Goal: Obtain resource: Obtain resource

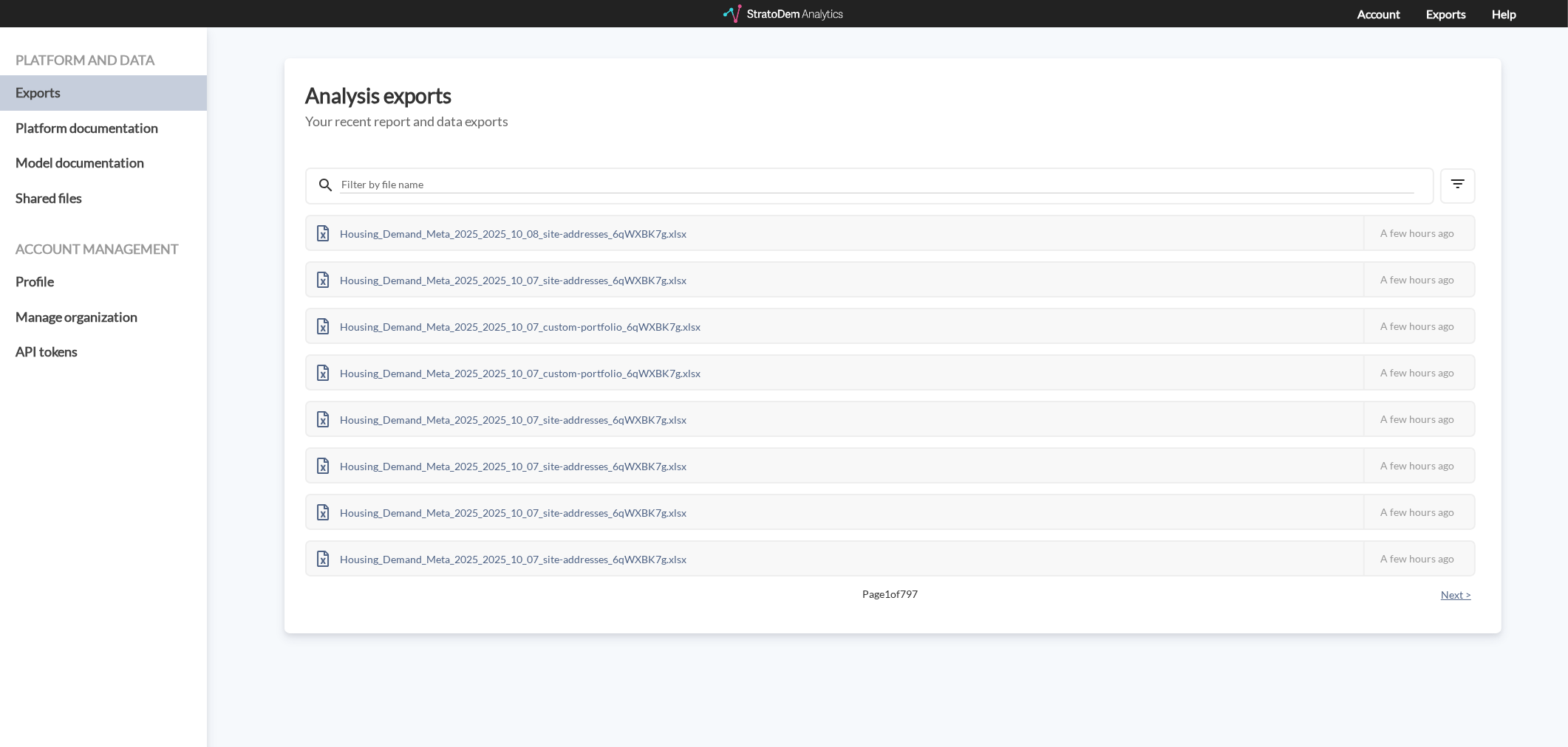
click at [1451, 588] on button "Next >" at bounding box center [1456, 595] width 39 height 16
click at [342, 587] on button "< Previous" at bounding box center [334, 595] width 58 height 16
click at [335, 576] on div "Housing_Demand_Meta_2025_2025_10_07_site-addresses_6qWXBK7g.xlsx This job faile…" at bounding box center [892, 383] width 1175 height 451
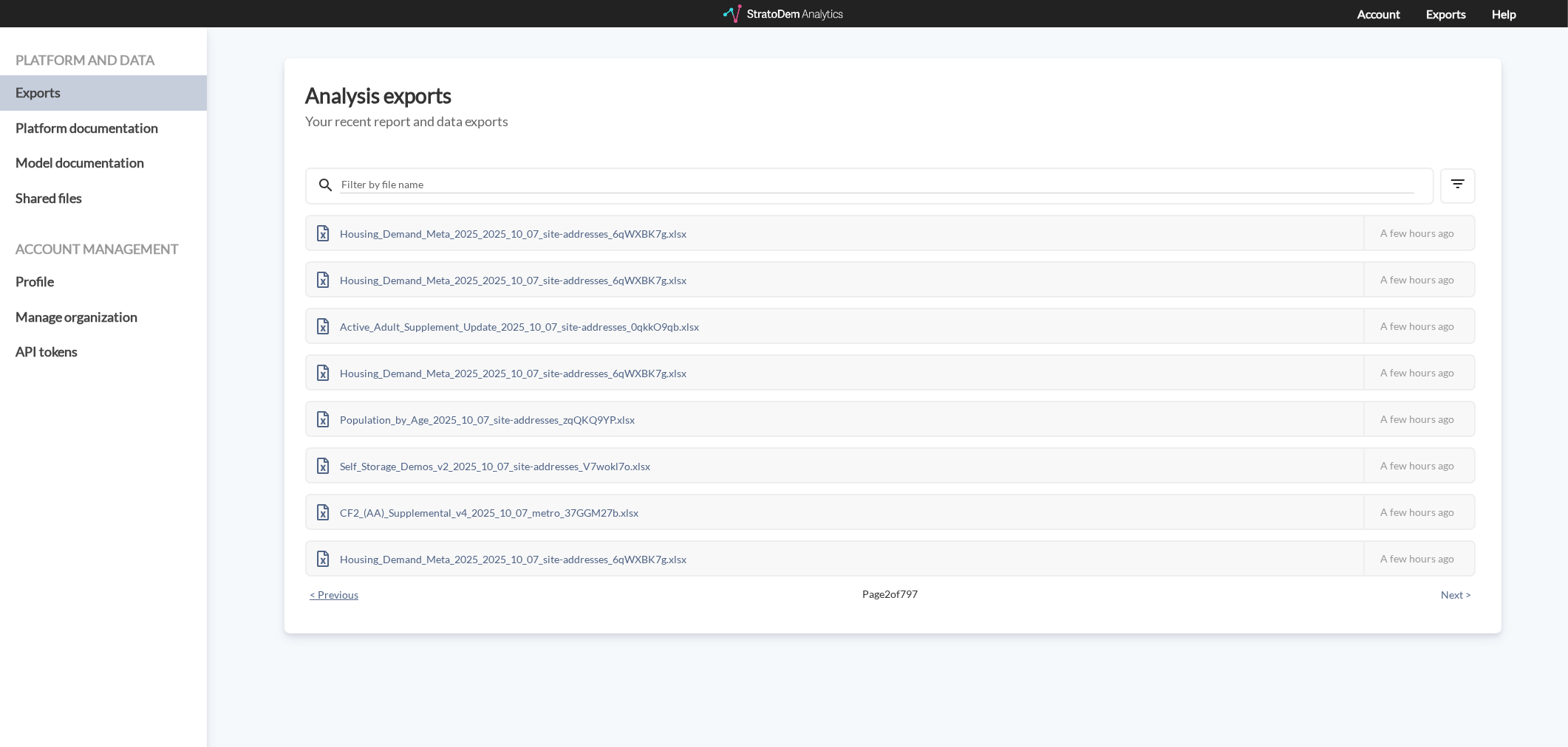
click at [331, 587] on button "< Previous" at bounding box center [334, 595] width 58 height 16
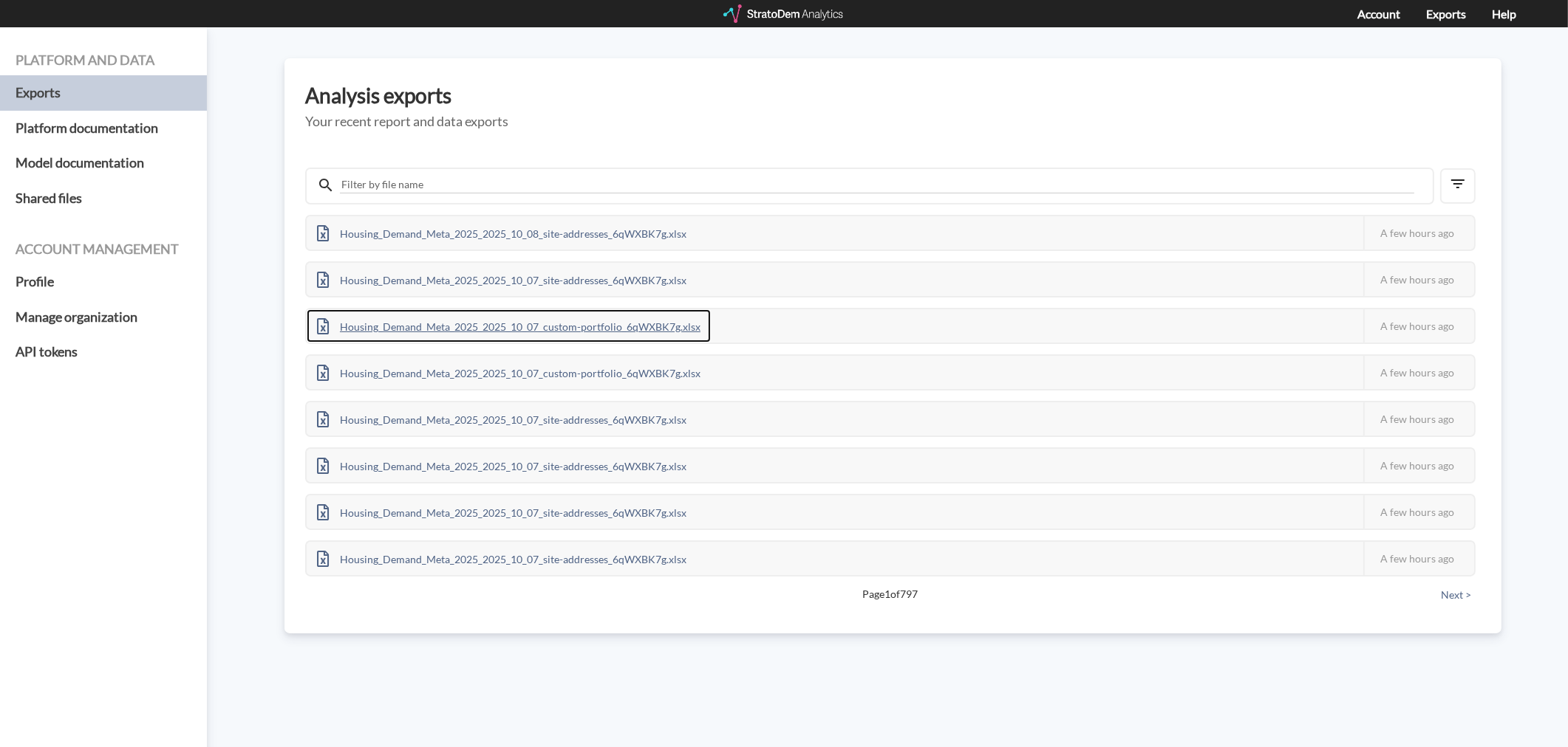
click at [507, 326] on div "Housing_Demand_Meta_2025_2025_10_07_custom-portfolio_6qWXBK7g.xlsx" at bounding box center [509, 326] width 405 height 33
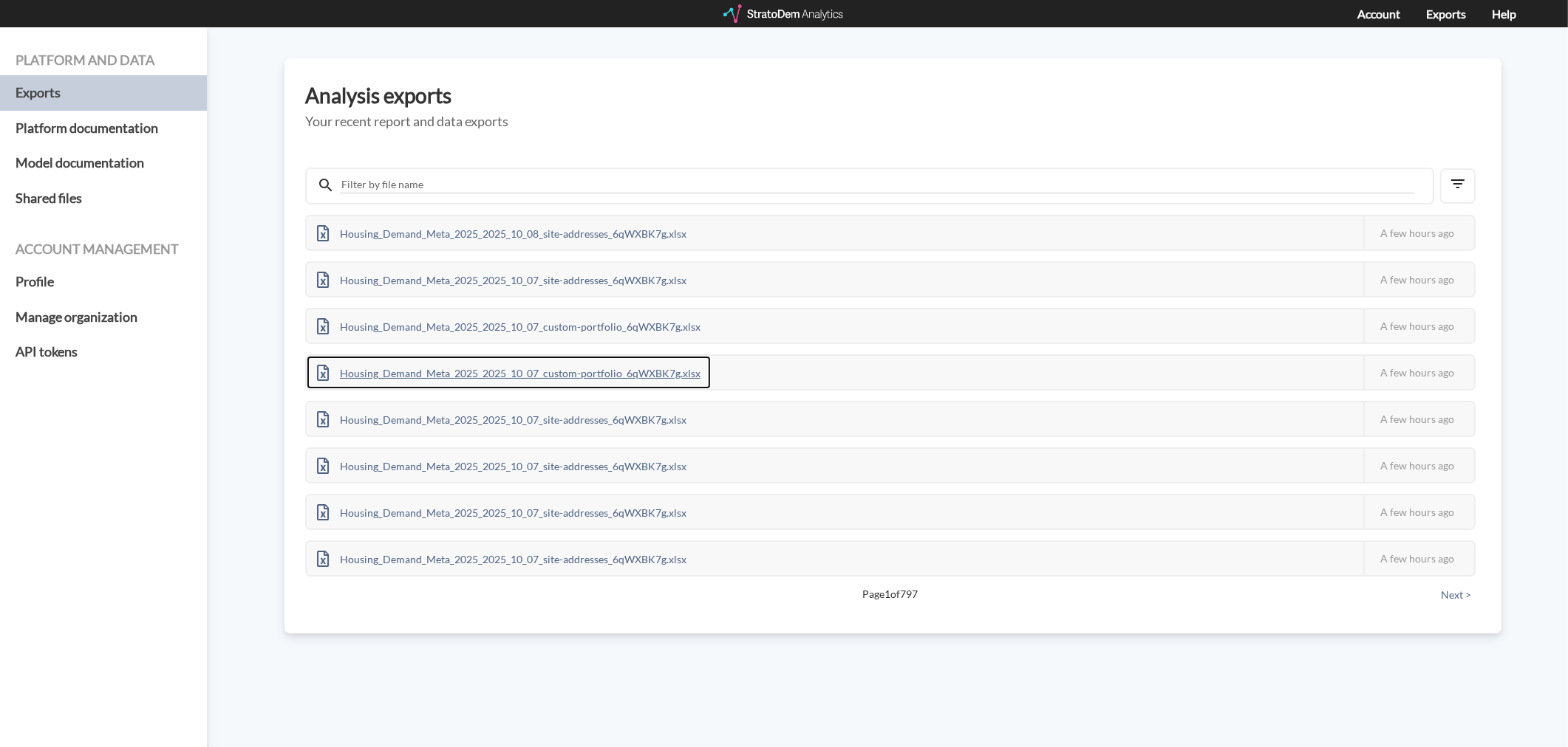
click at [596, 372] on div "Housing_Demand_Meta_2025_2025_10_07_custom-portfolio_6qWXBK7g.xlsx" at bounding box center [509, 373] width 405 height 33
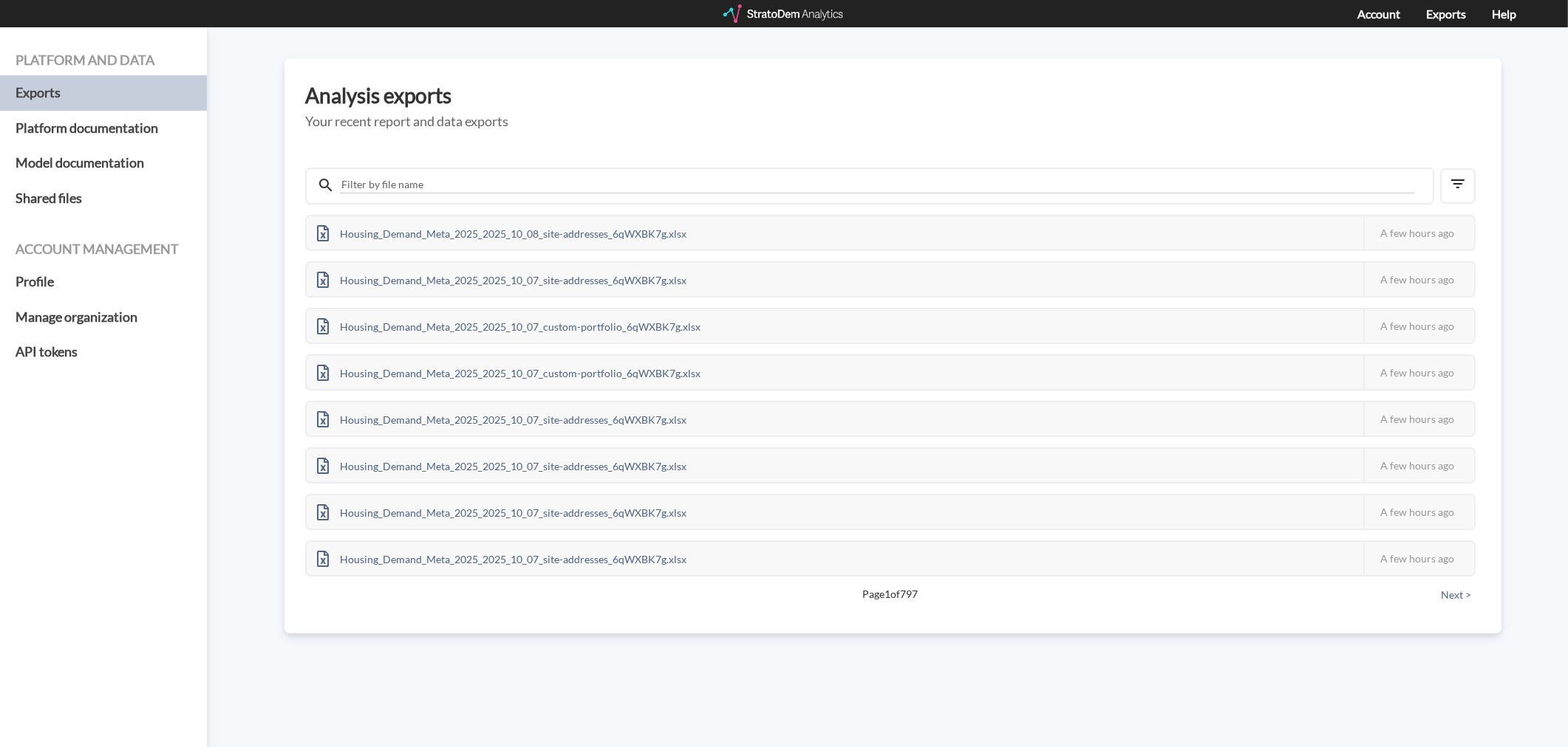
drag, startPoint x: 823, startPoint y: 16, endPoint x: 43, endPoint y: 130, distance: 788.3
click at [823, 16] on div at bounding box center [784, 14] width 122 height 18
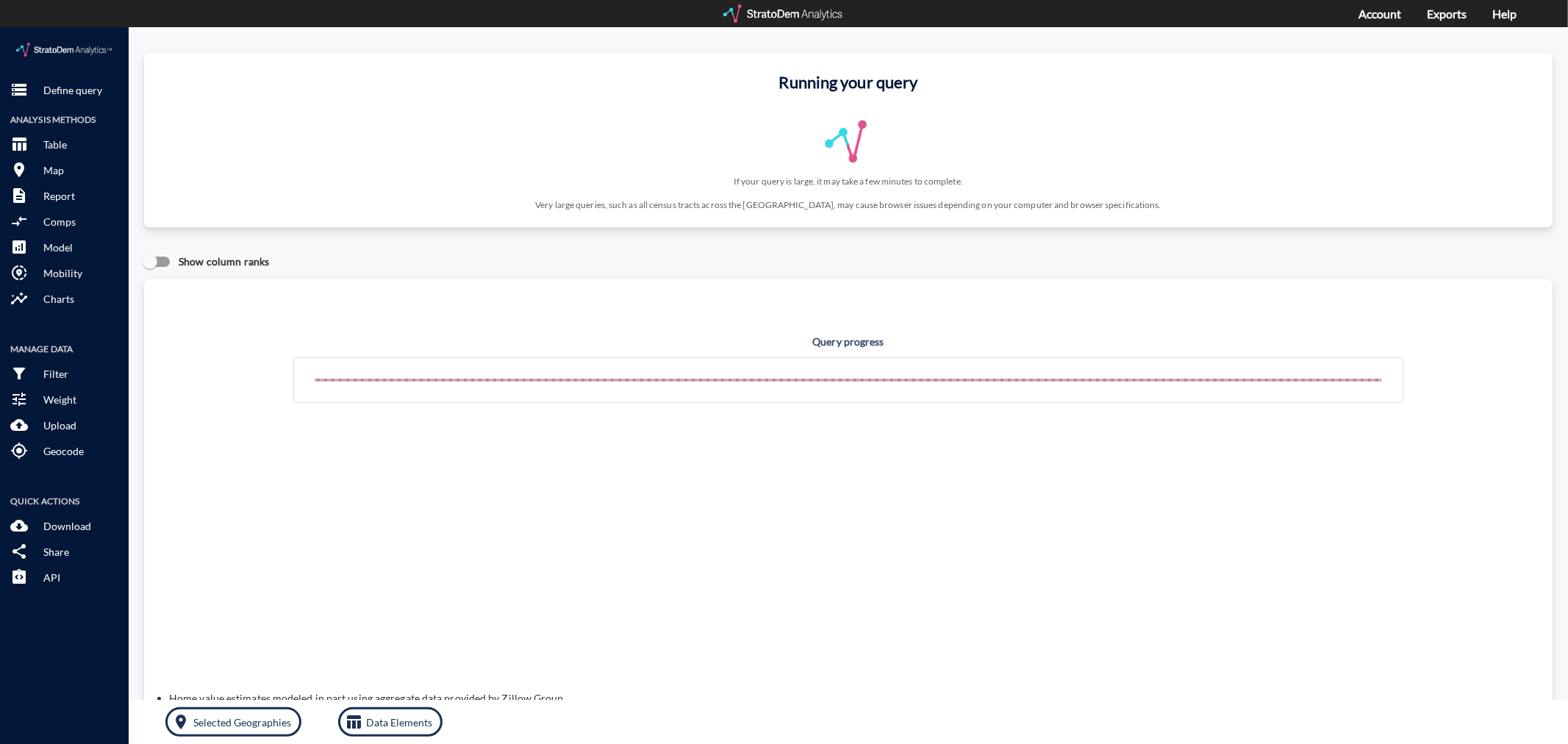
click button "storage Define query"
click p "Define query"
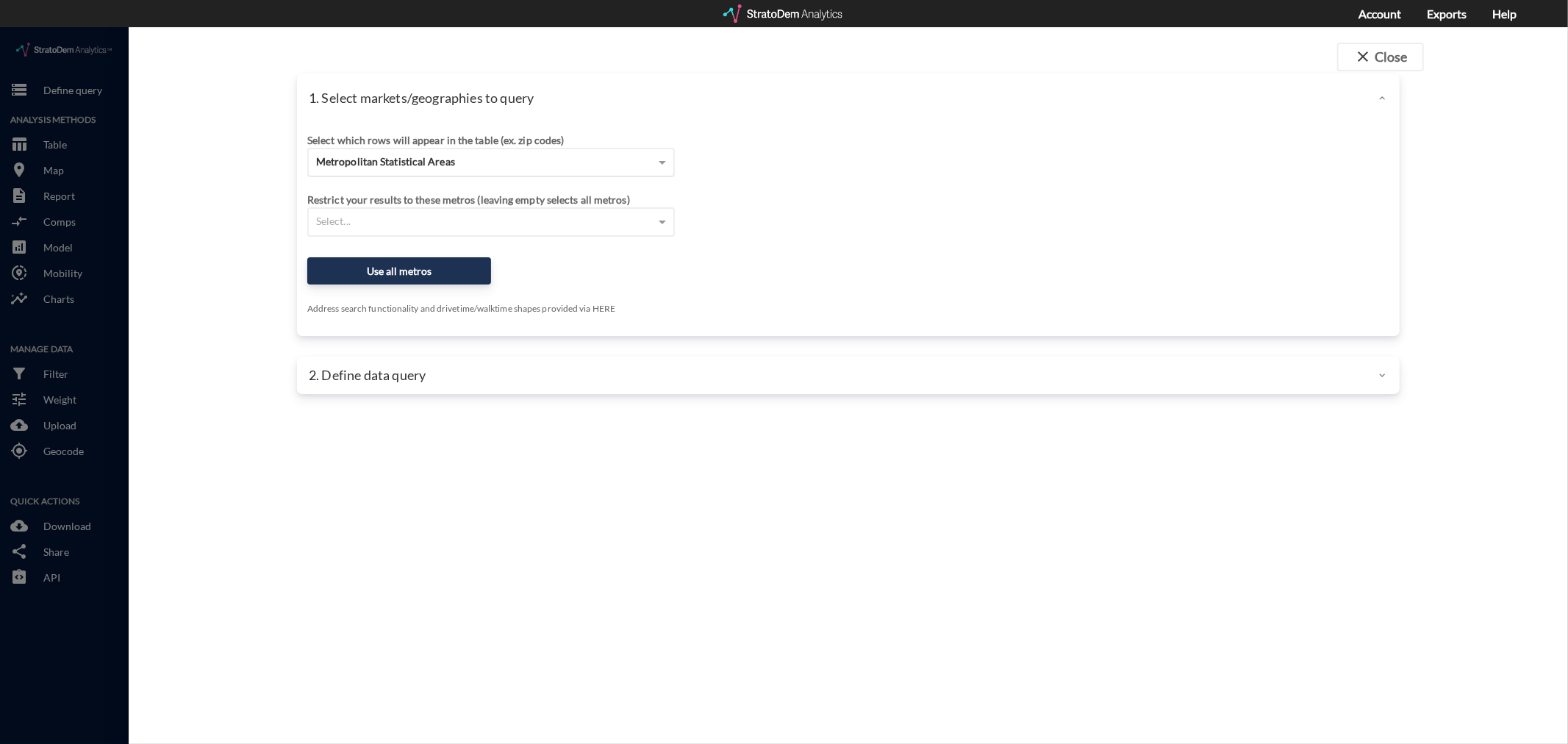
click div "Metropolitan Statistical Areas"
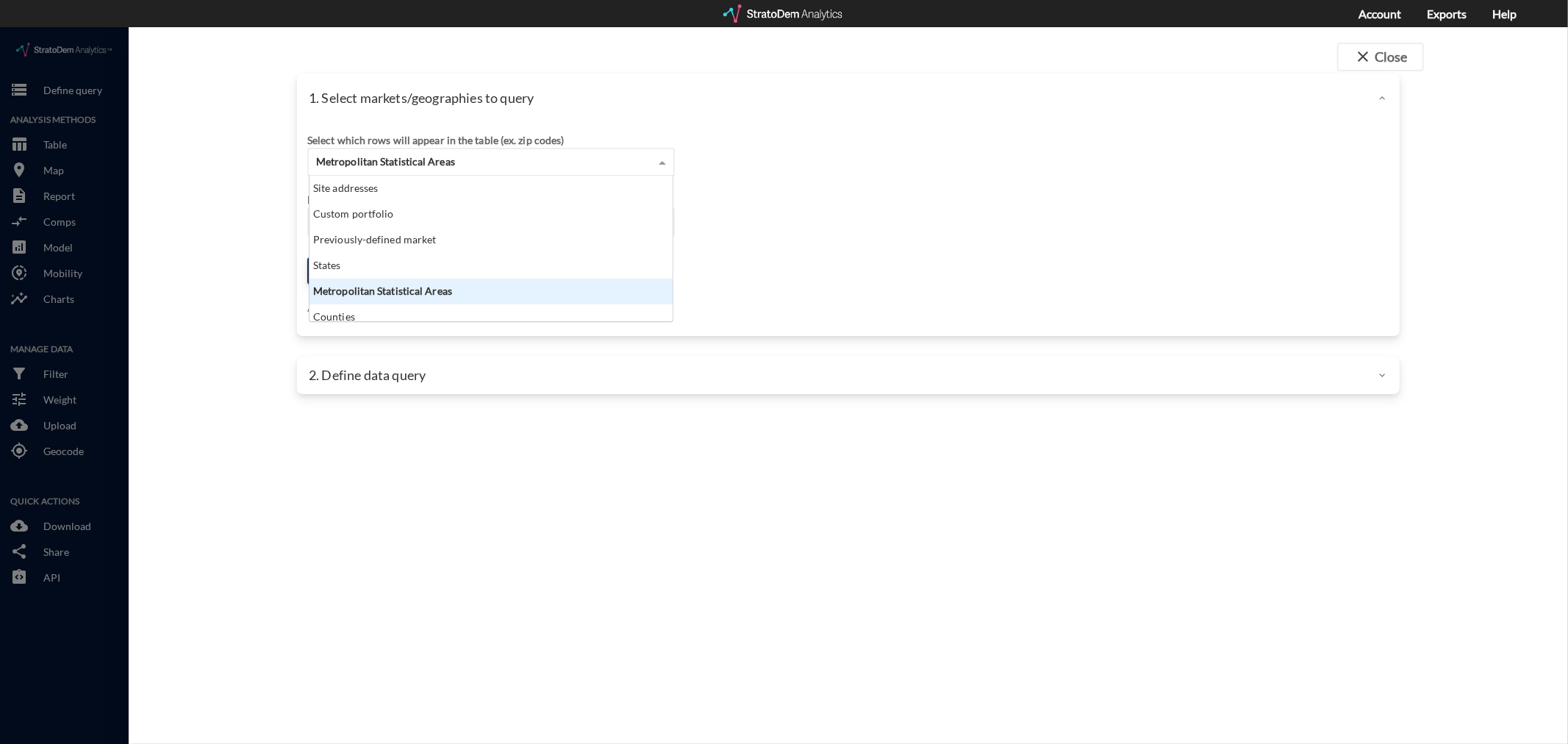
scroll to position [133, 355]
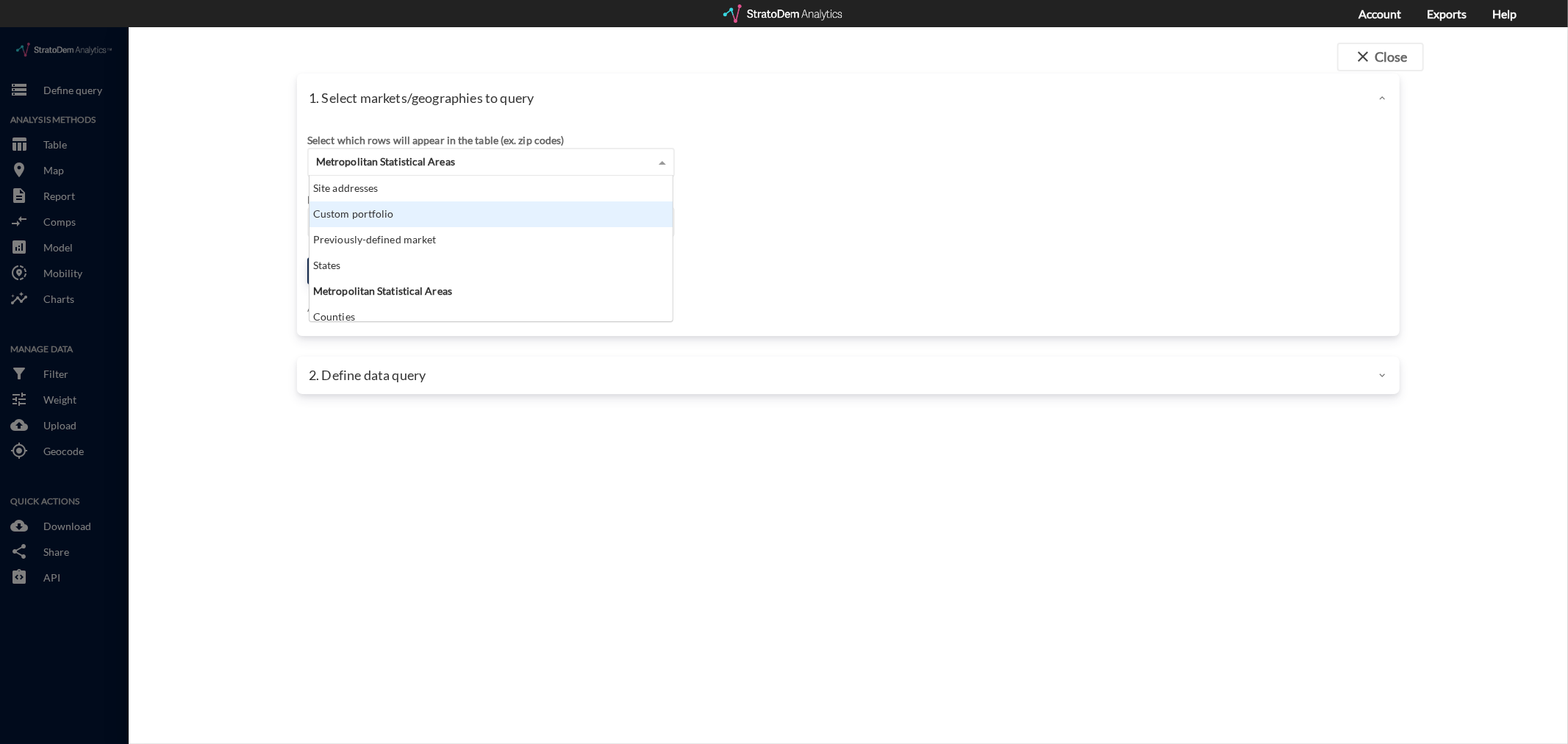
click div "Custom portfolio"
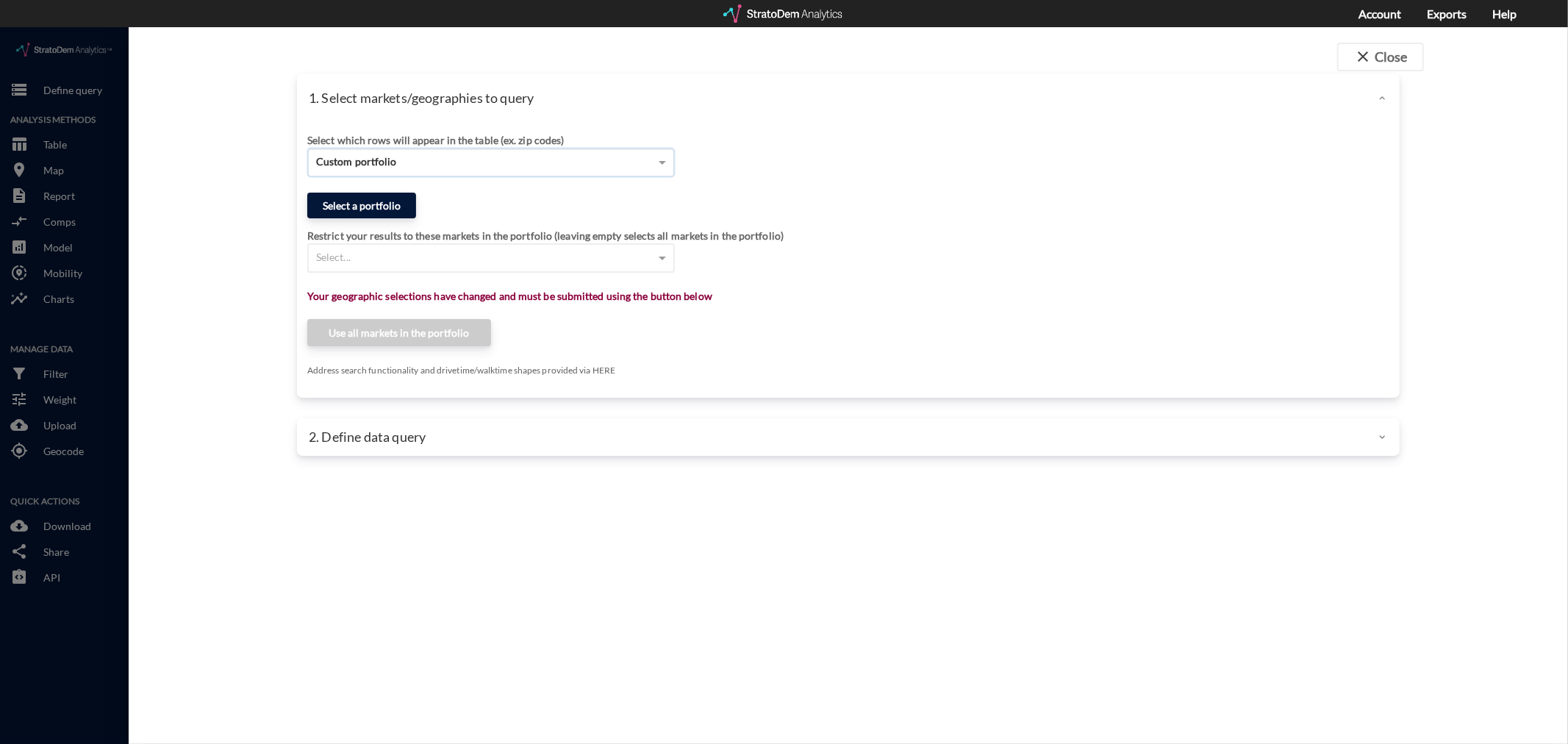
click button "Select a portfolio"
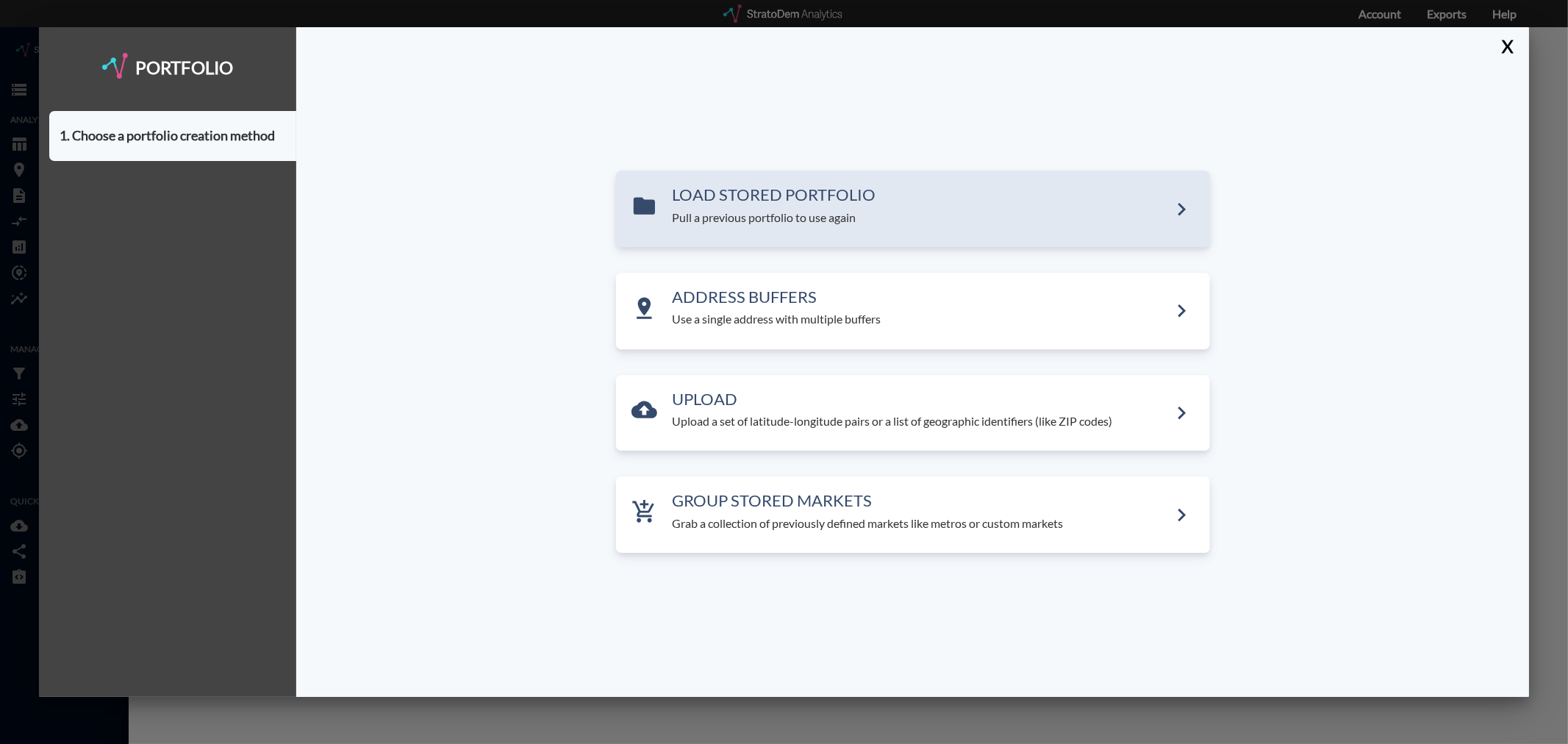
click at [806, 246] on div "LOAD STORED PORTFOLIO Pull a previous portfolio to use again" at bounding box center [913, 209] width 594 height 76
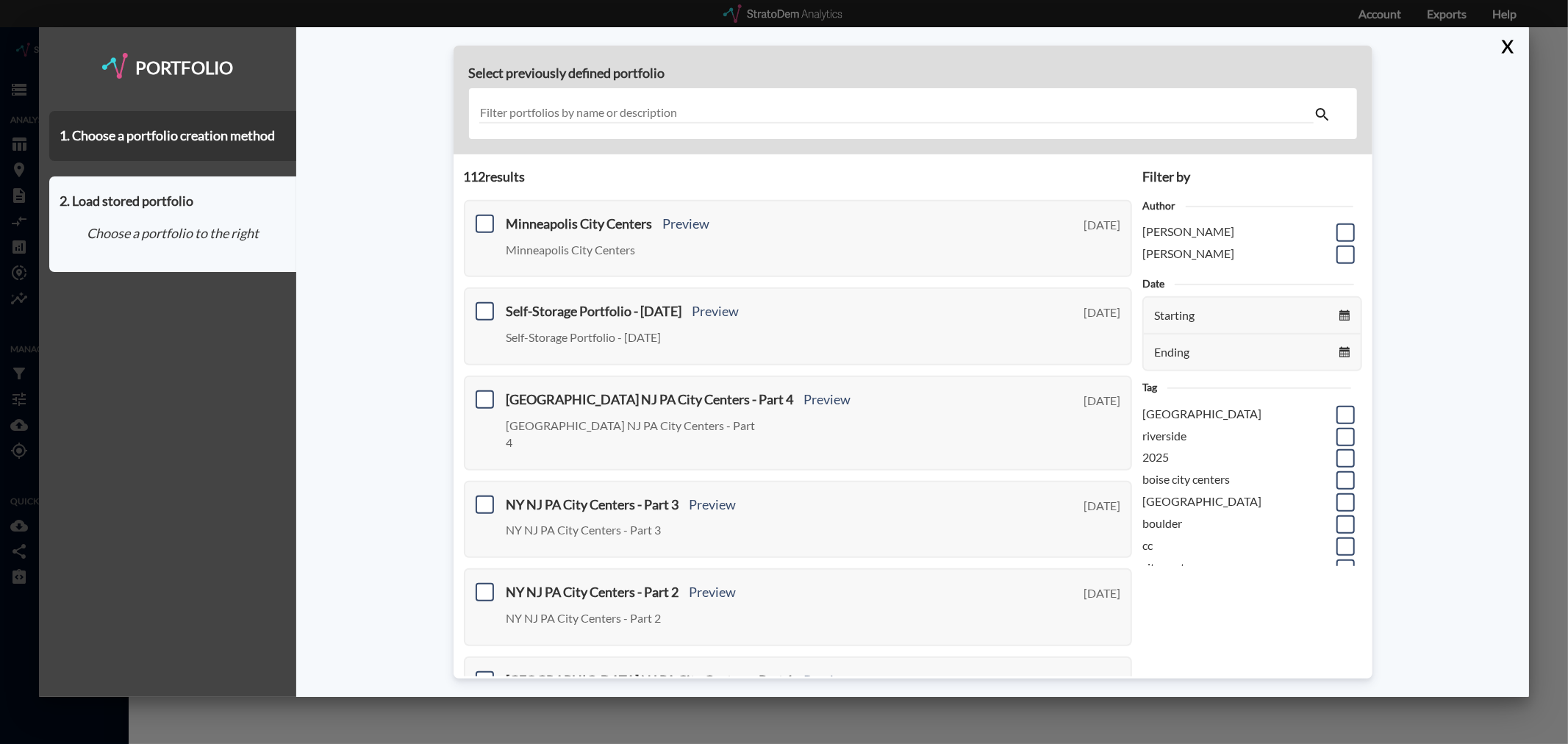
click at [718, 109] on input "text" at bounding box center [897, 114] width 834 height 20
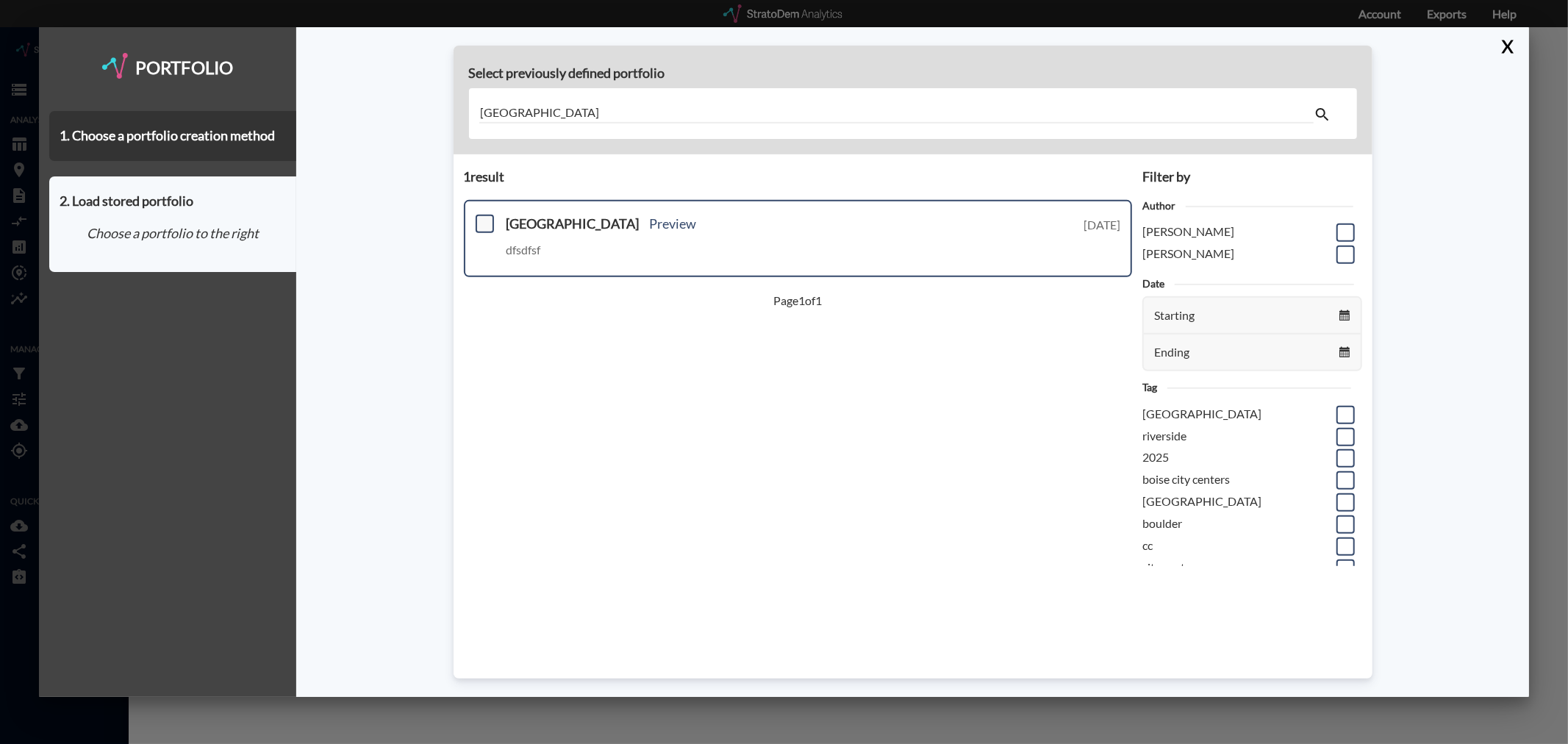
type input "long island"
click at [481, 225] on span at bounding box center [484, 224] width 18 height 18
click at [483, 218] on input "checkbox" at bounding box center [483, 218] width 0 height 0
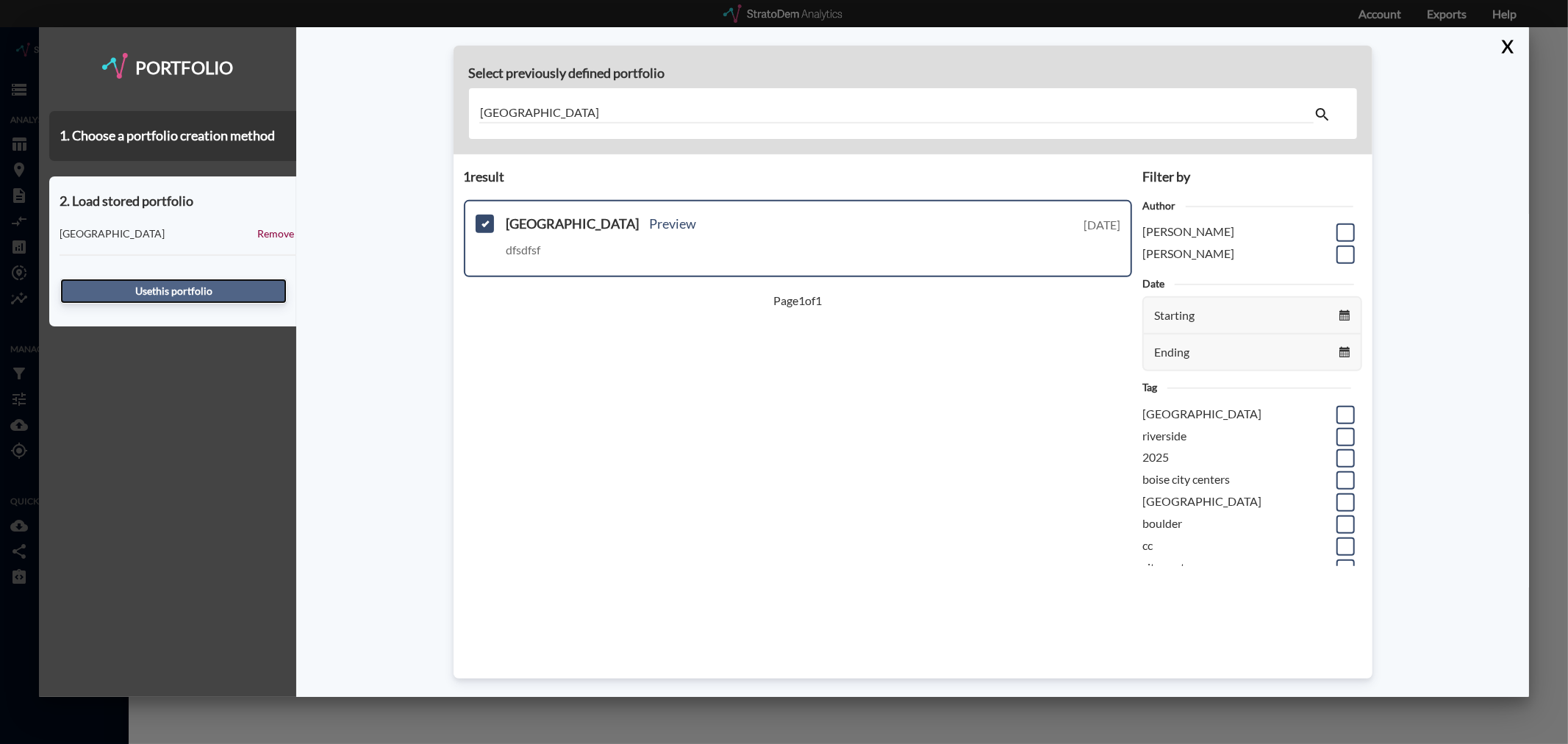
click at [147, 291] on button "Use this portfolio" at bounding box center [173, 291] width 226 height 25
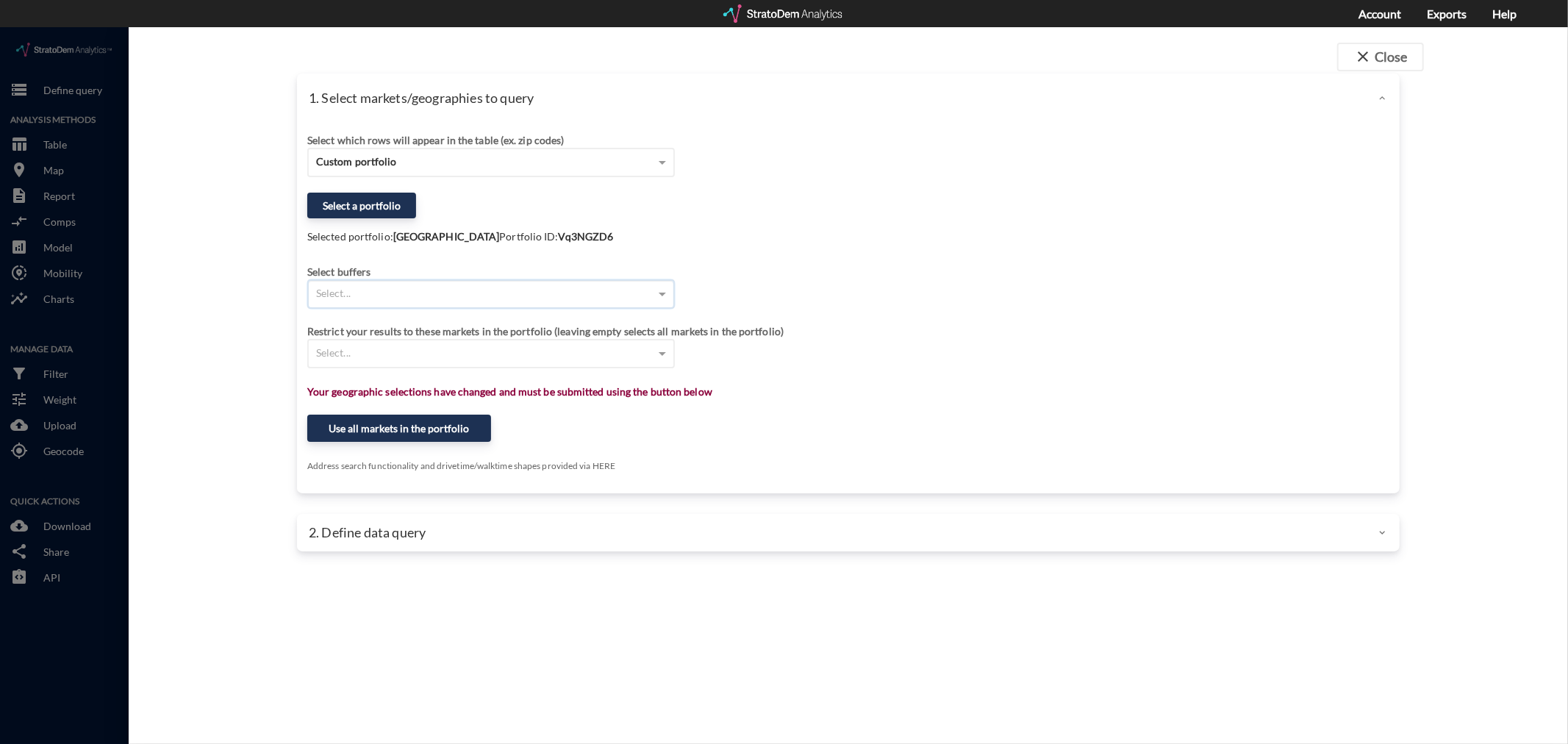
click div "Select..."
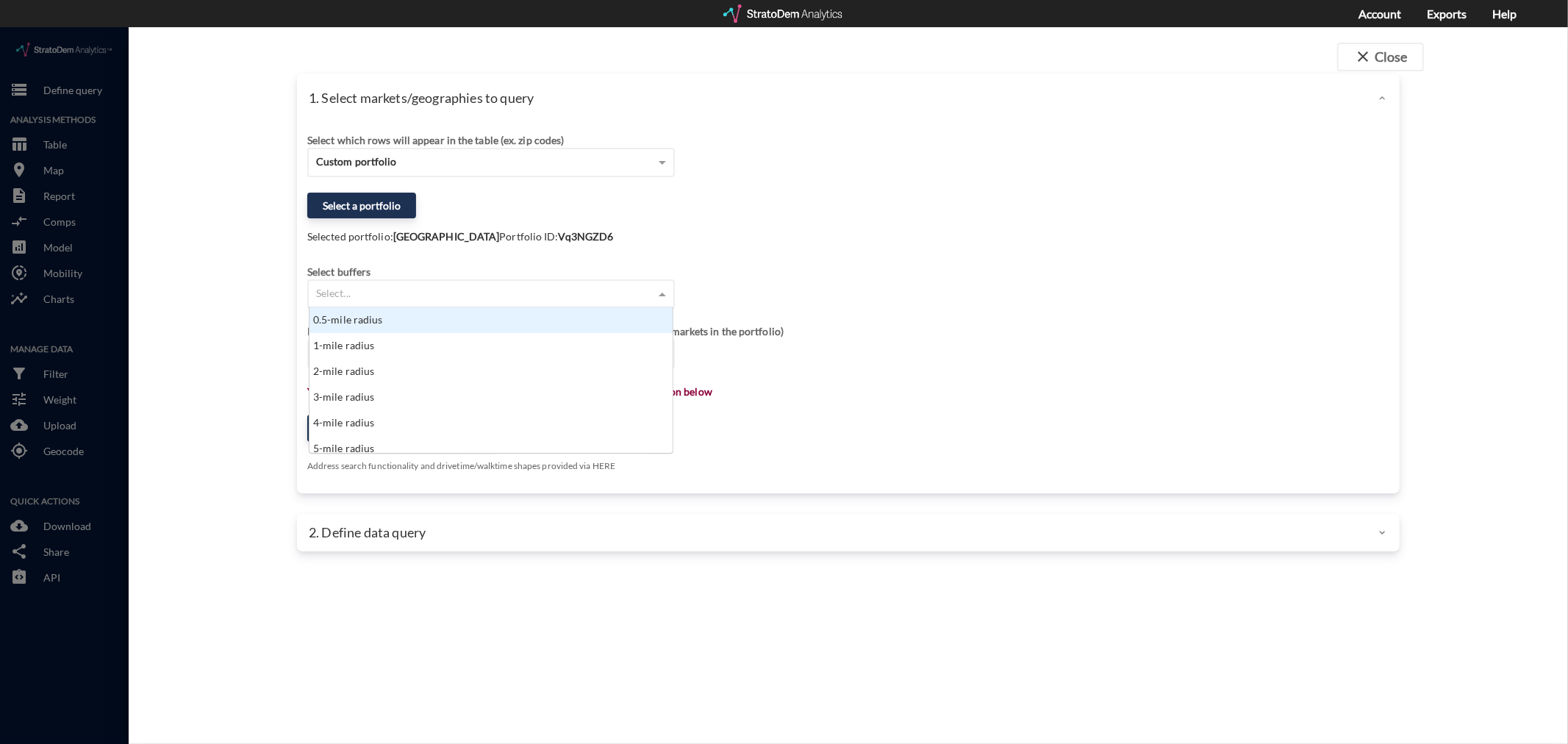
type input "5"
click div "5-mile radius"
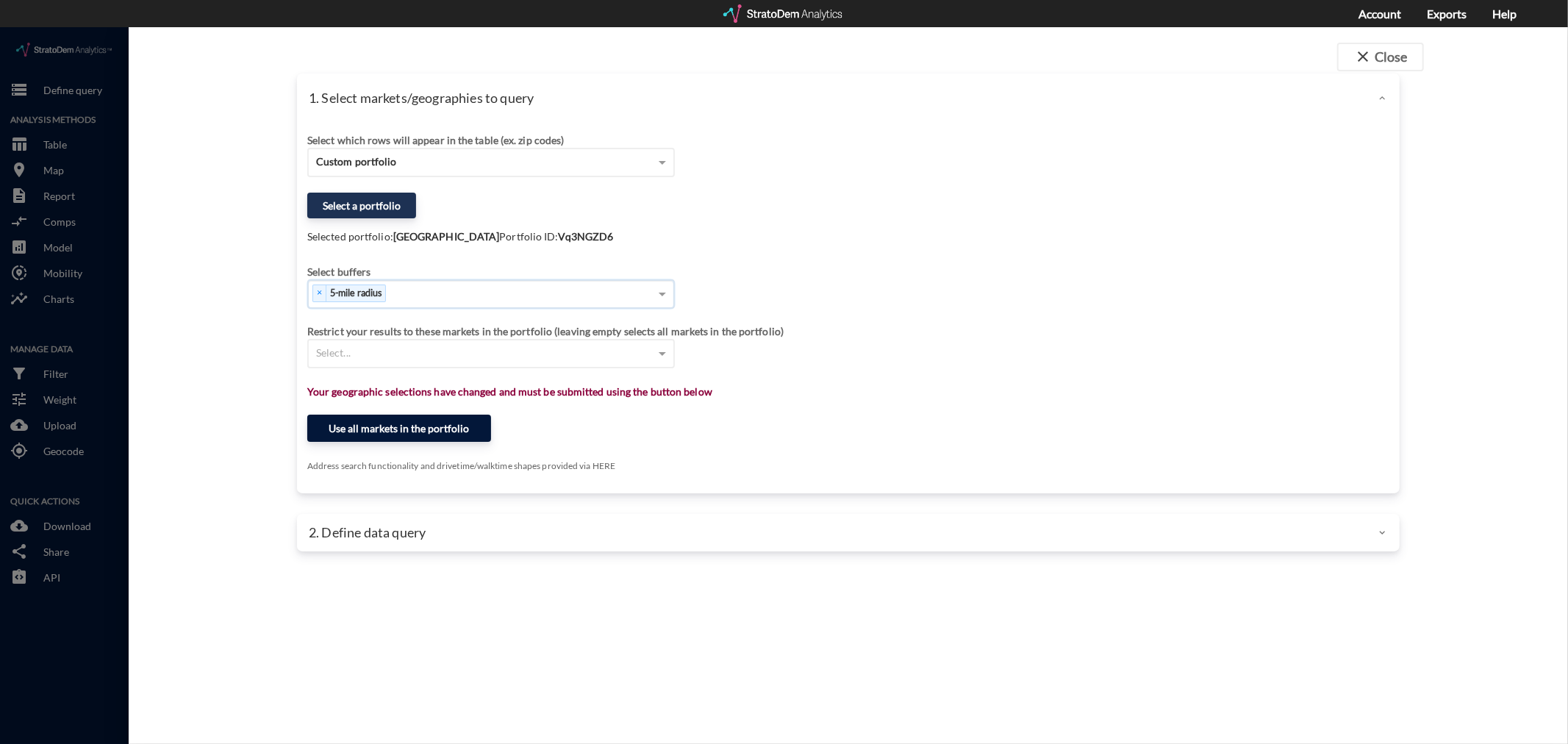
click button "Use all markets in the portfolio"
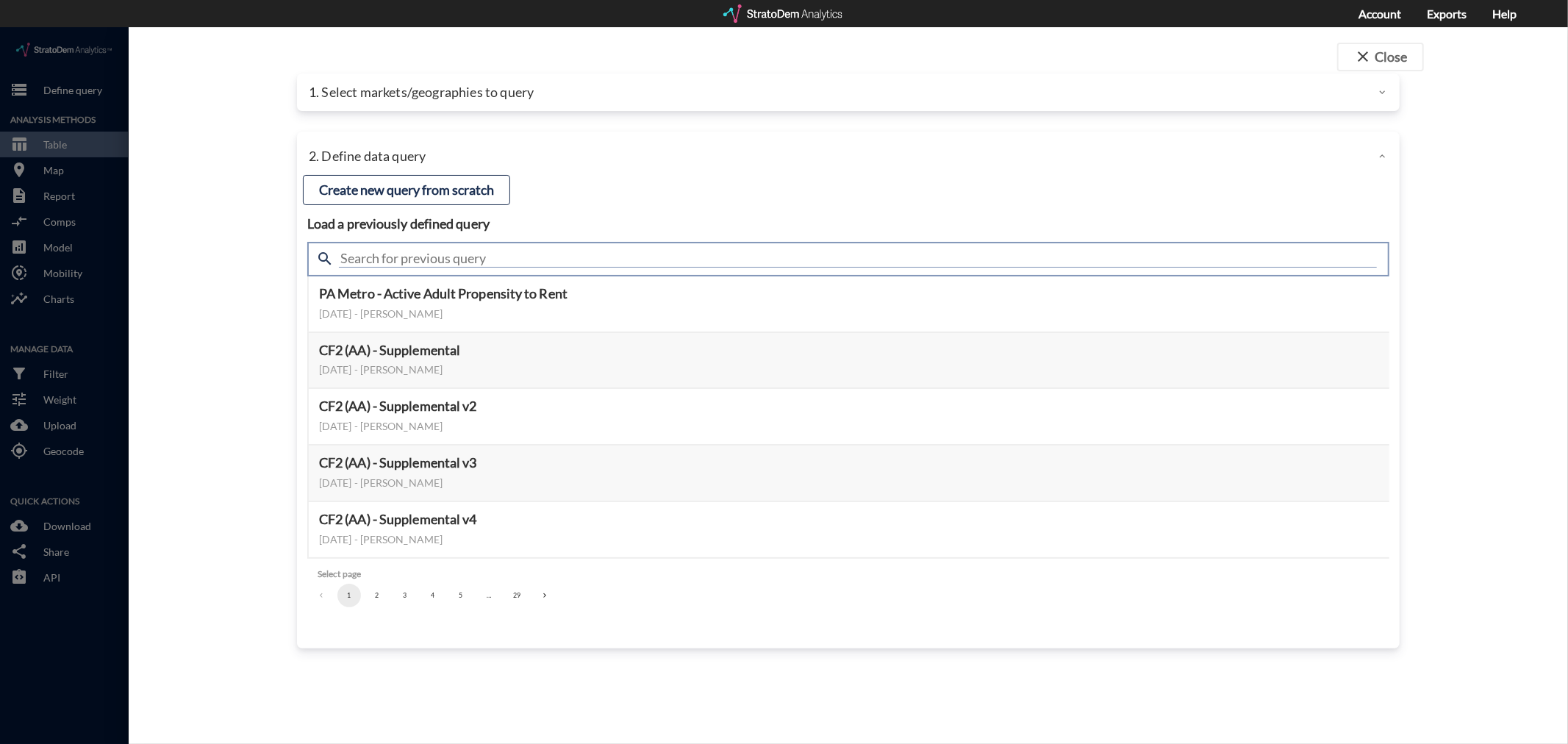
click input "text"
type input "housing demand & meta"
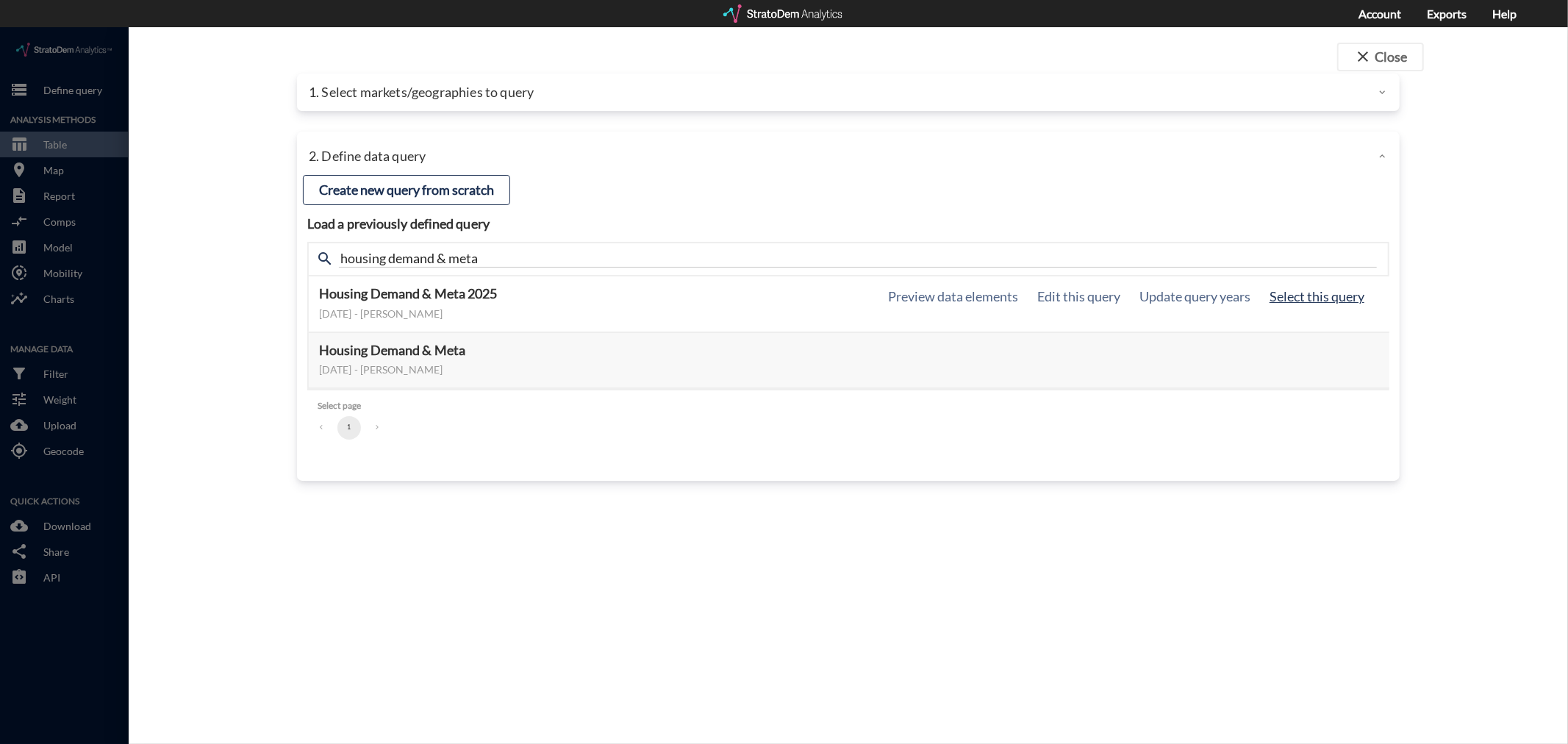
click button "Select this query"
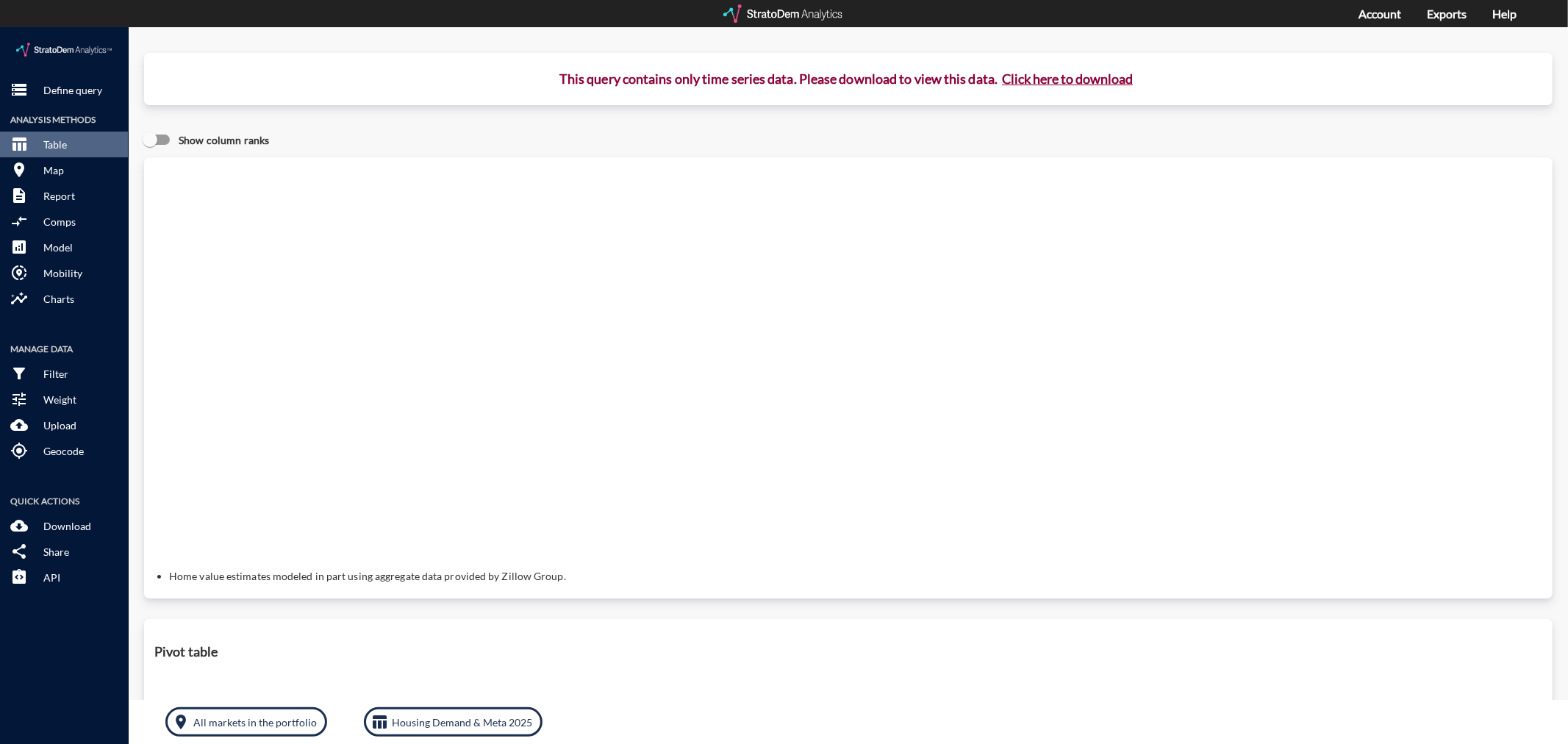
drag, startPoint x: 1050, startPoint y: 54, endPoint x: 1019, endPoint y: 84, distance: 43.1
click button "Click here to download"
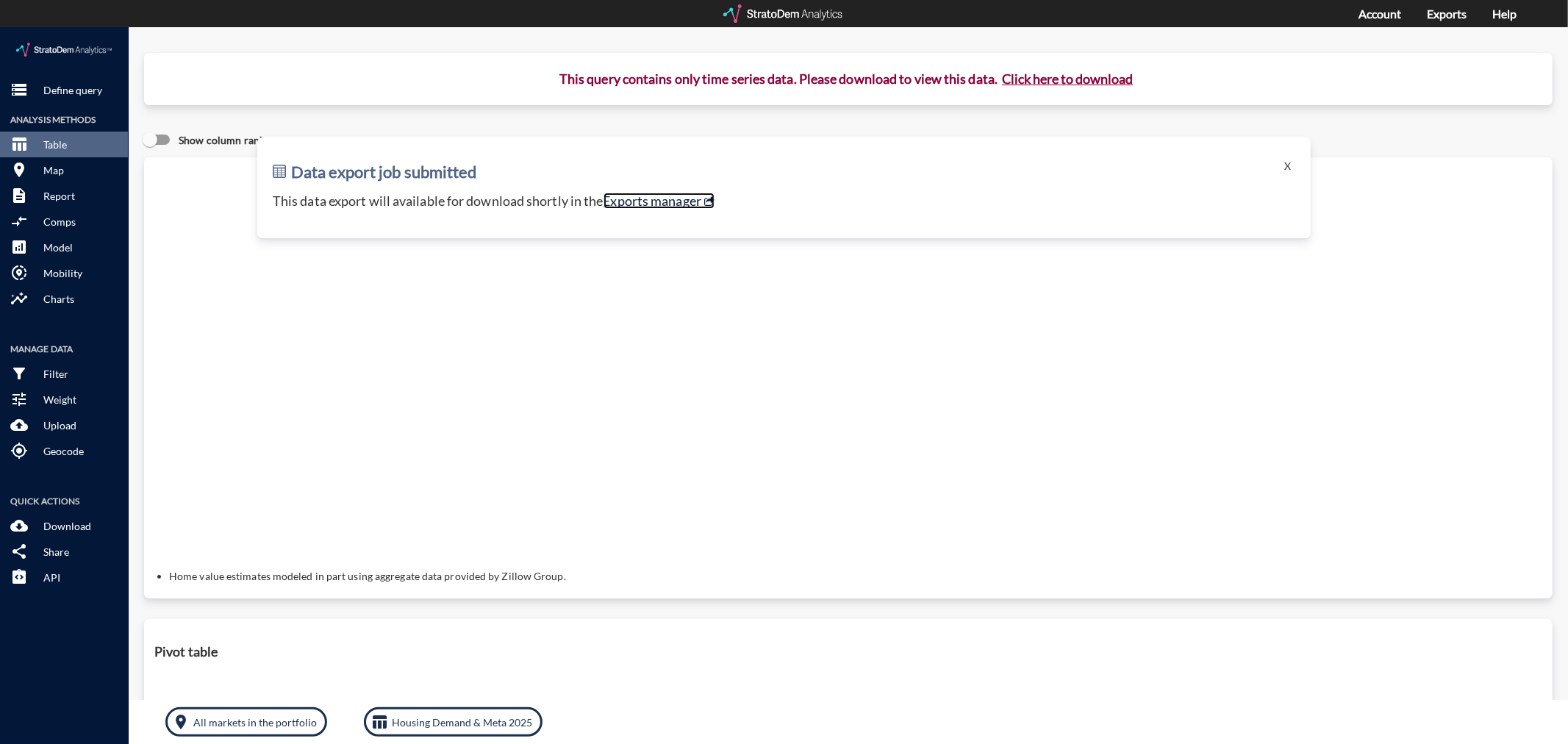
click link "Exports manager"
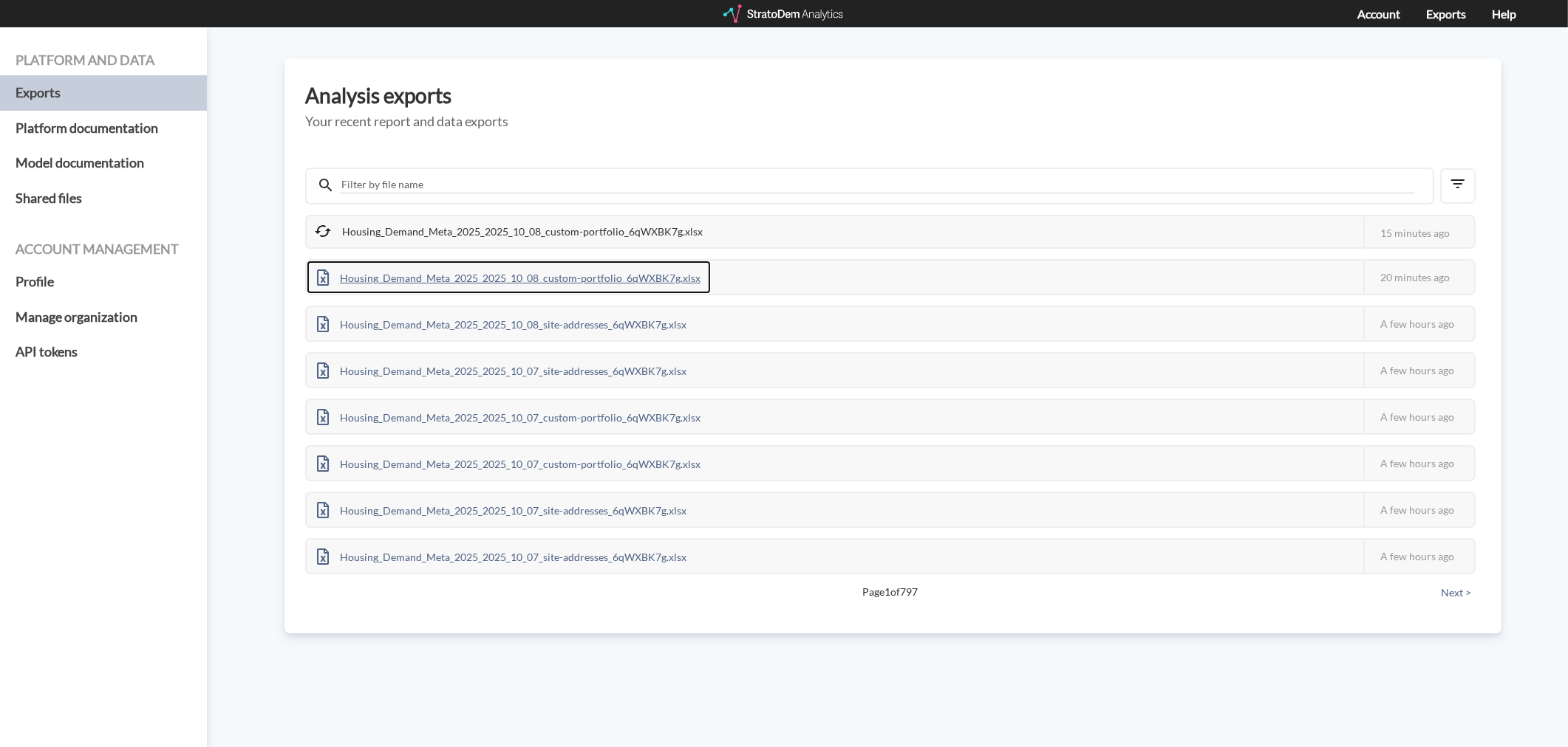
click at [550, 271] on div "Housing_Demand_Meta_2025_2025_10_08_custom-portfolio_6qWXBK7g.xlsx" at bounding box center [509, 277] width 405 height 33
